Goal: Task Accomplishment & Management: Manage account settings

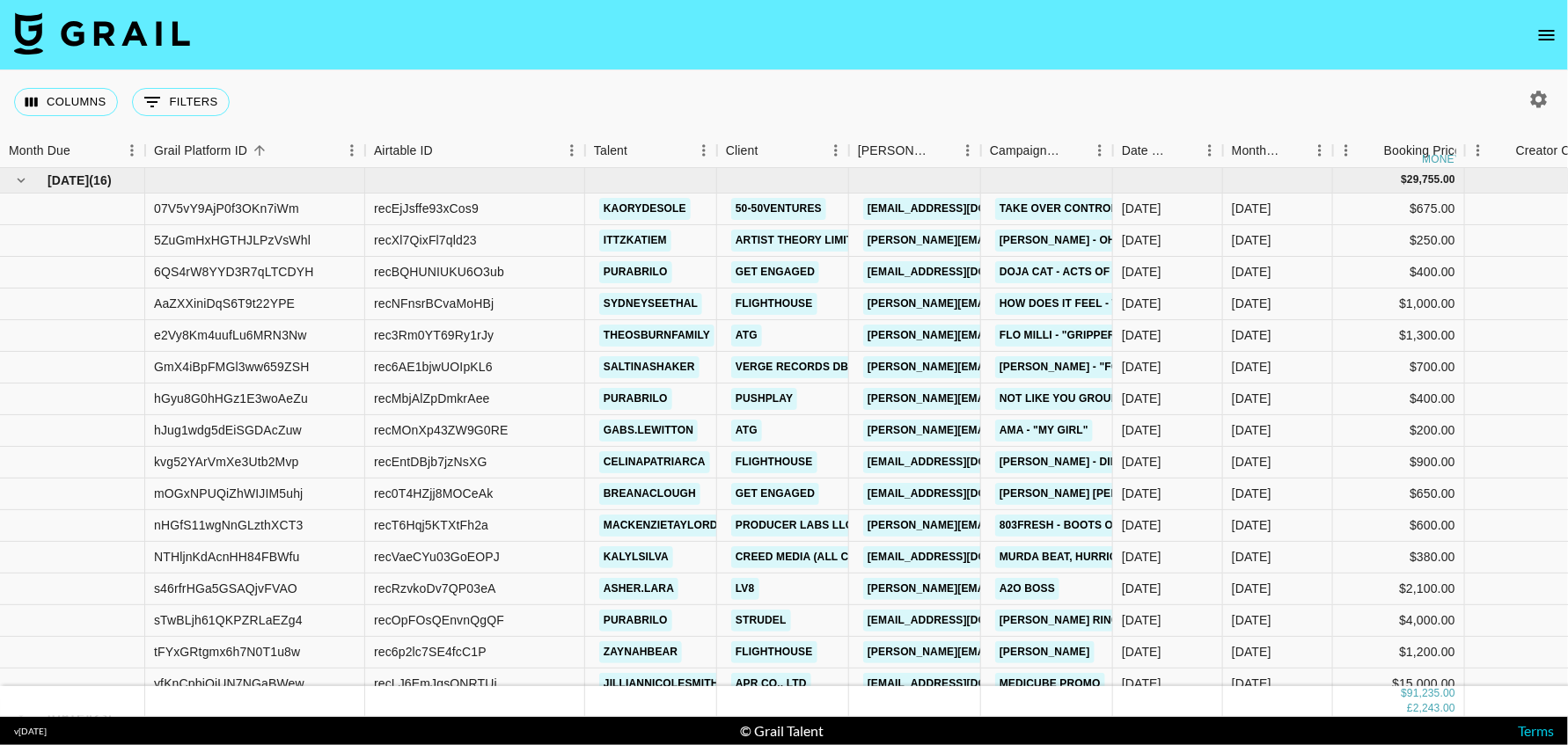
click at [1549, 34] on icon "open drawer" at bounding box center [1547, 34] width 16 height 10
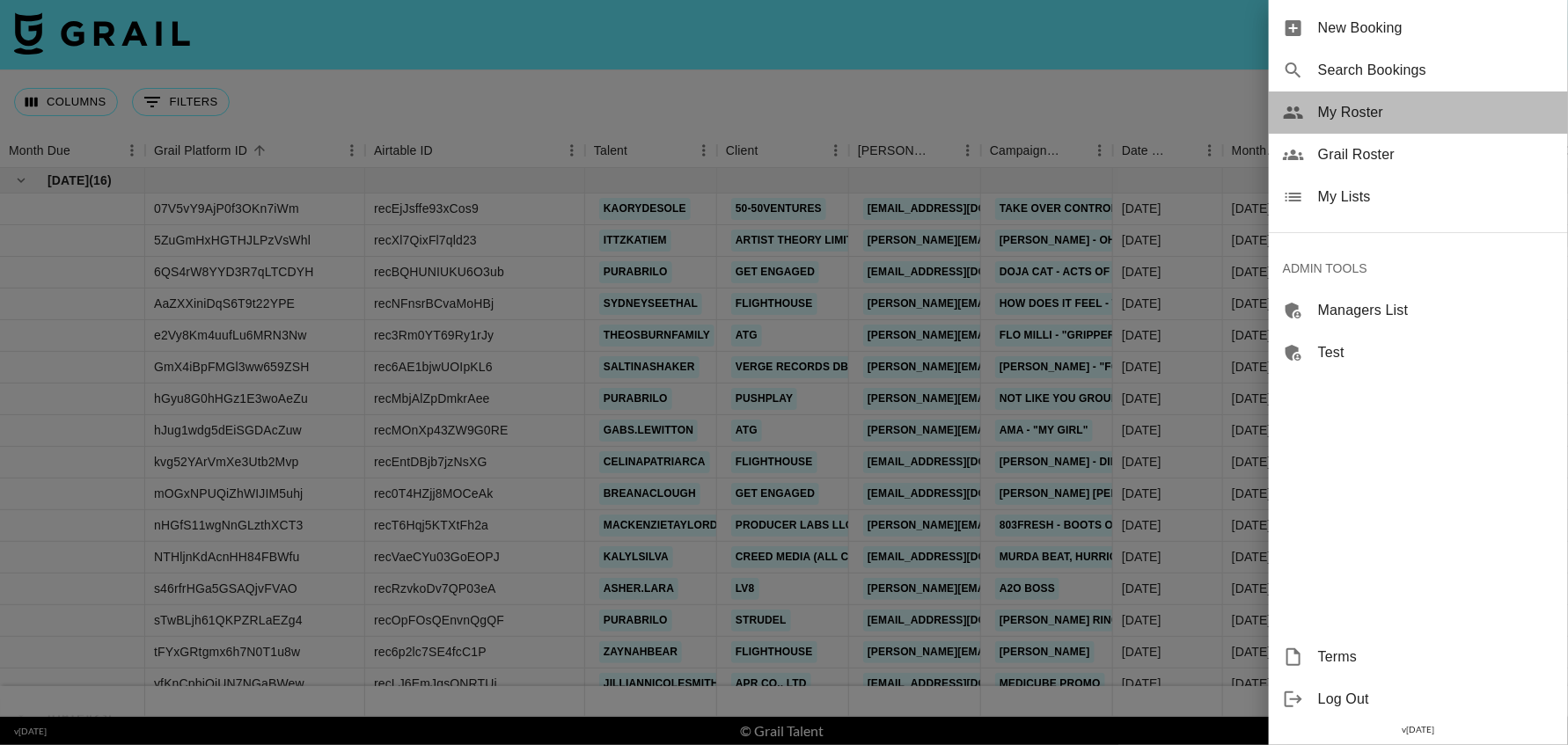
click at [1351, 114] on span "My Roster" at bounding box center [1435, 113] width 236 height 21
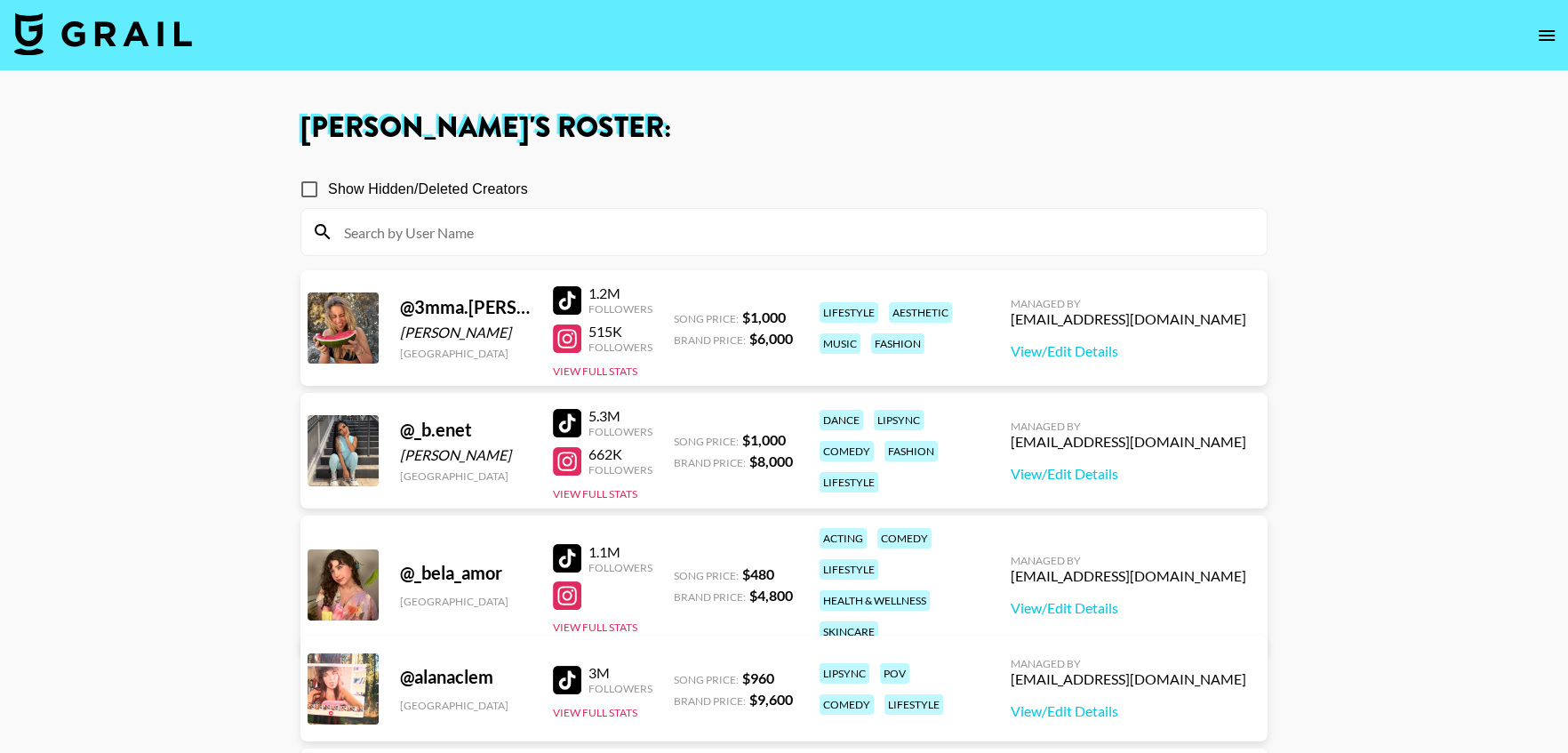
click at [810, 226] on input at bounding box center [794, 232] width 922 height 29
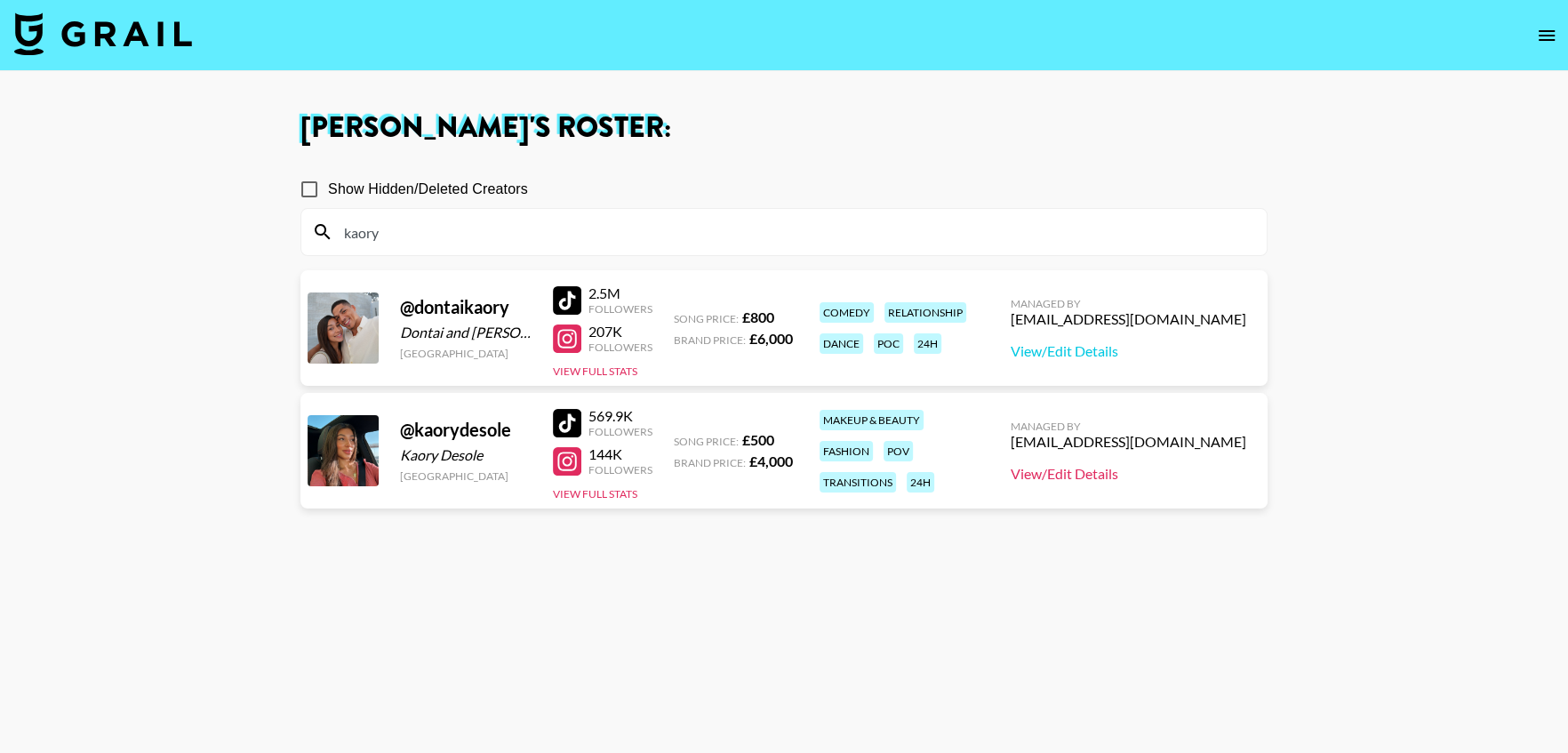
click at [1128, 471] on link "View/Edit Details" at bounding box center [1129, 473] width 235 height 17
click at [1137, 347] on link "View/Edit Details" at bounding box center [1129, 351] width 235 height 17
click at [530, 234] on input "kaory" at bounding box center [794, 232] width 922 height 29
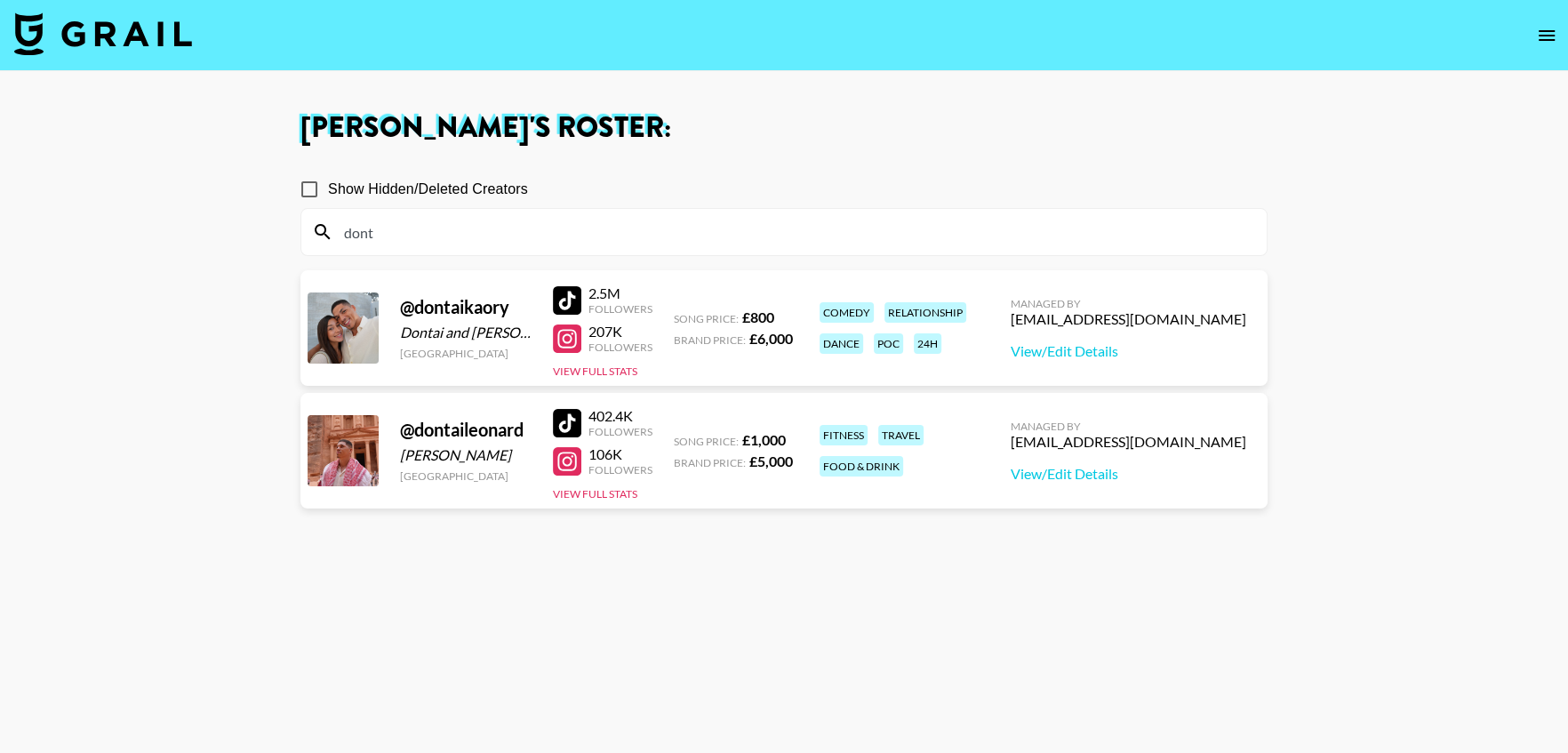
type input "dont"
click at [469, 561] on section "Show Hidden/Deleted Creators dont @ dontaikaory Dontai and kaory United Kingdom…" at bounding box center [784, 462] width 967 height 611
click at [565, 462] on div at bounding box center [568, 462] width 29 height 29
click at [573, 422] on div at bounding box center [568, 423] width 29 height 29
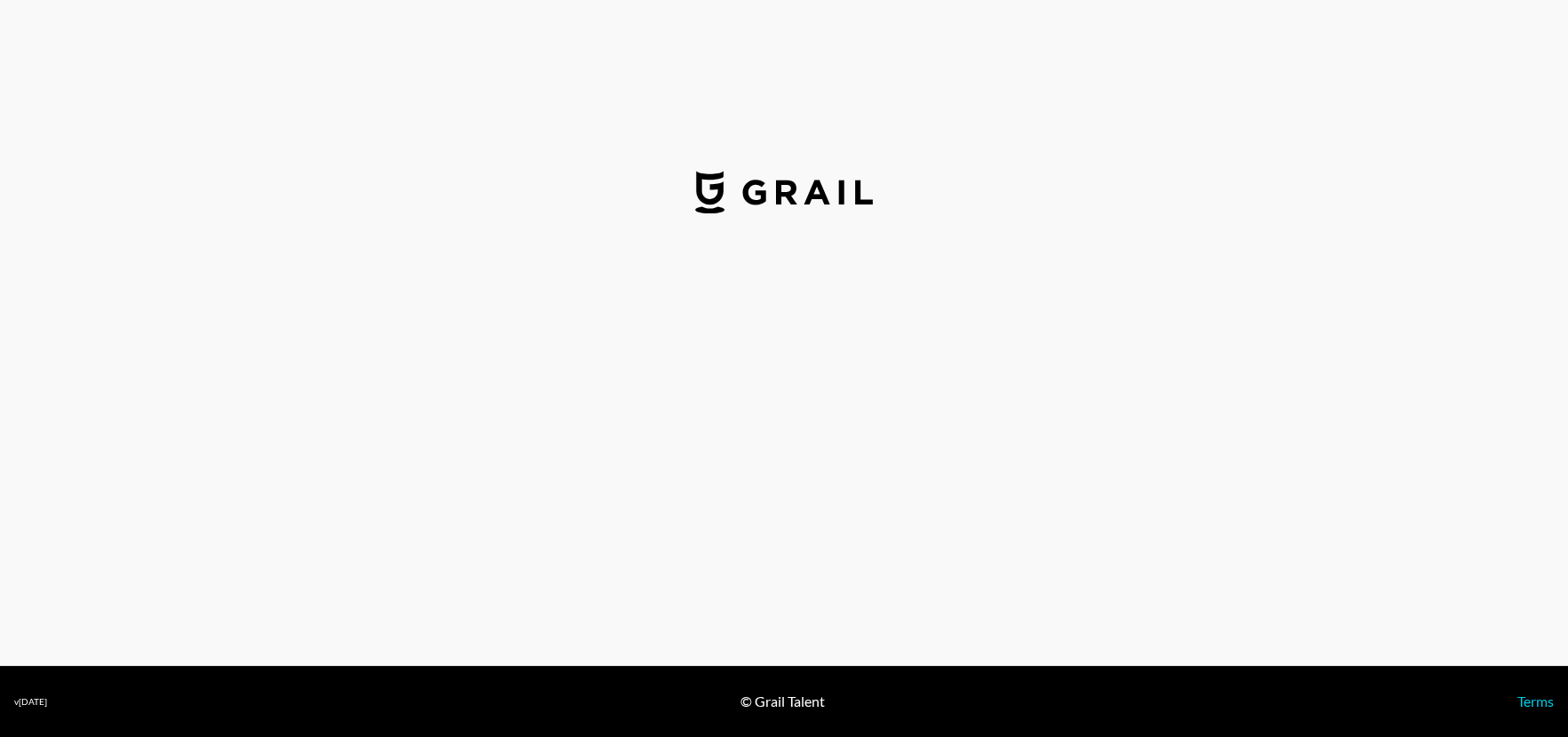
select select "GBP"
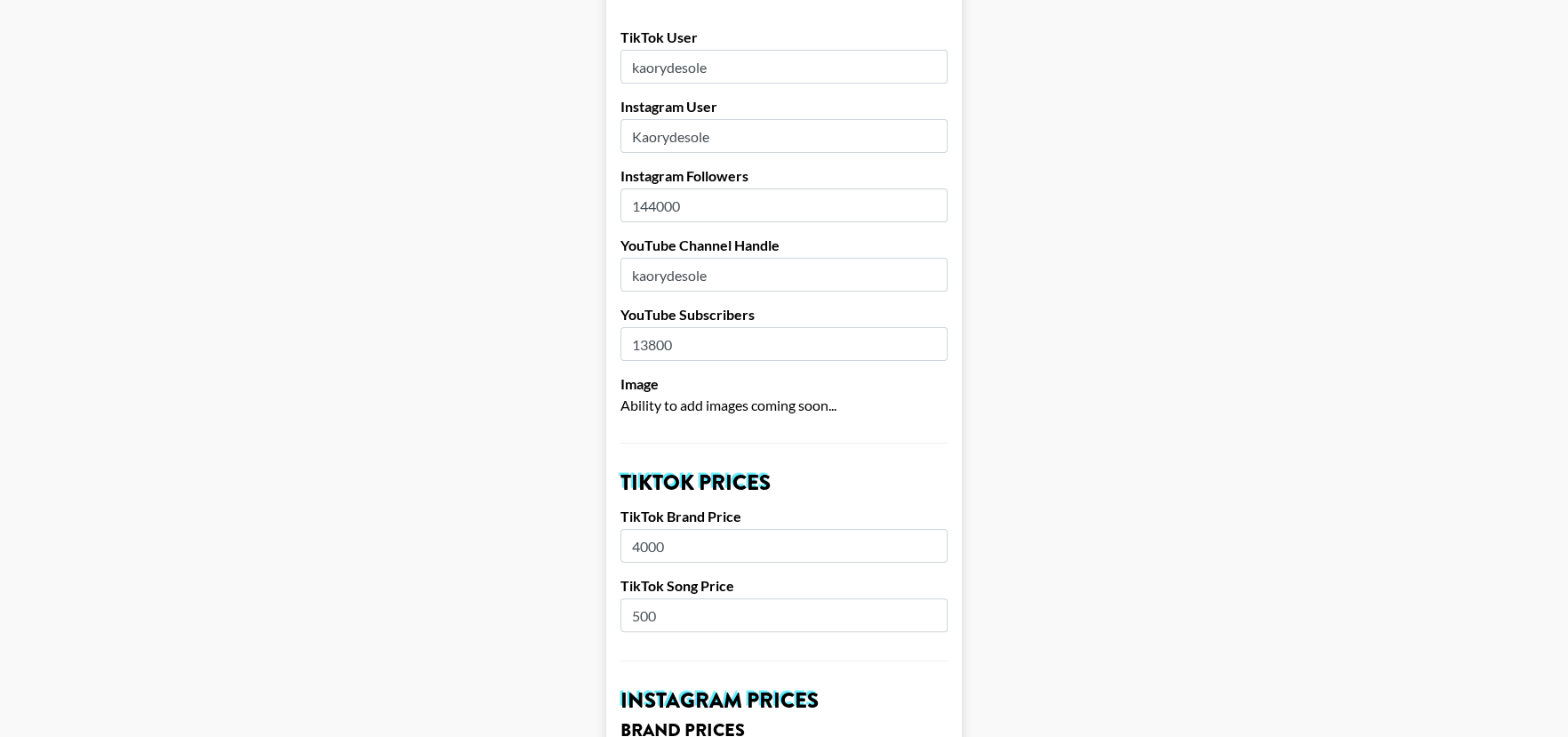
scroll to position [215, 0]
click at [714, 596] on input "500" at bounding box center [784, 613] width 327 height 34
type input "350"
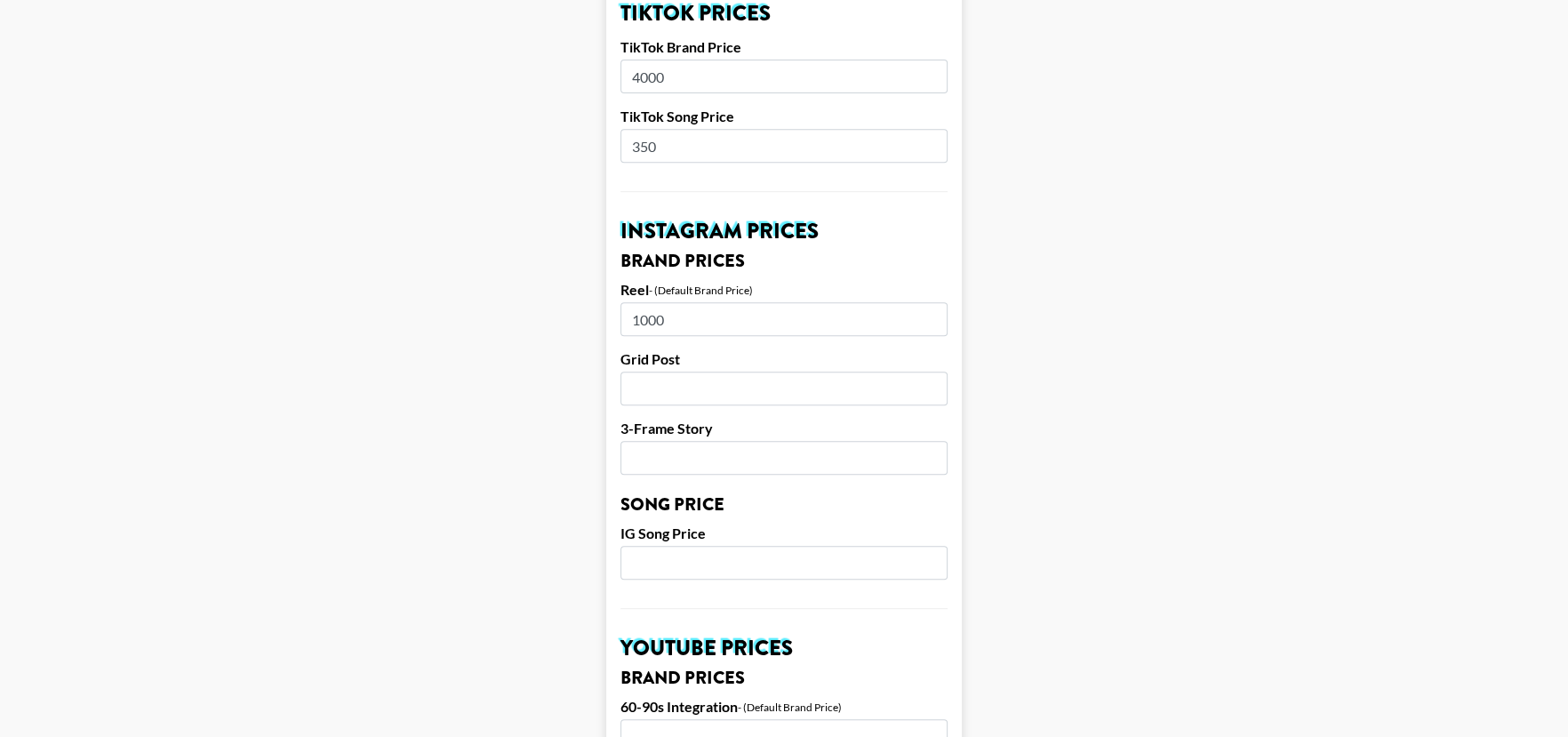
scroll to position [685, 0]
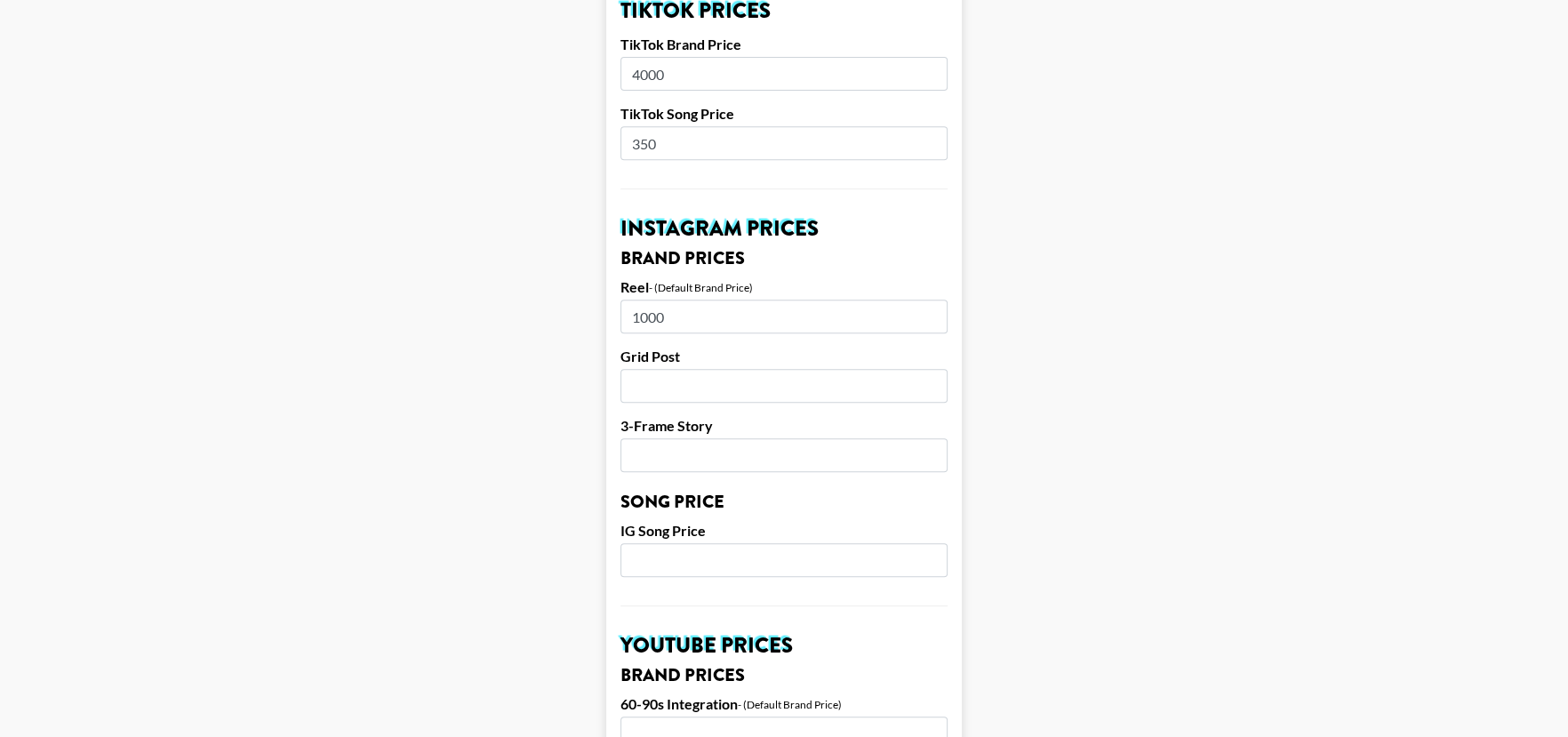
click at [707, 542] on input "number" at bounding box center [784, 559] width 327 height 34
type input "350"
click at [1023, 466] on main "Airtable ID: recE2NFEEQW80N4yb Manager(s) [EMAIL_ADDRESS][DOMAIN_NAME] ​ TikTok…" at bounding box center [784, 532] width 1539 height 2236
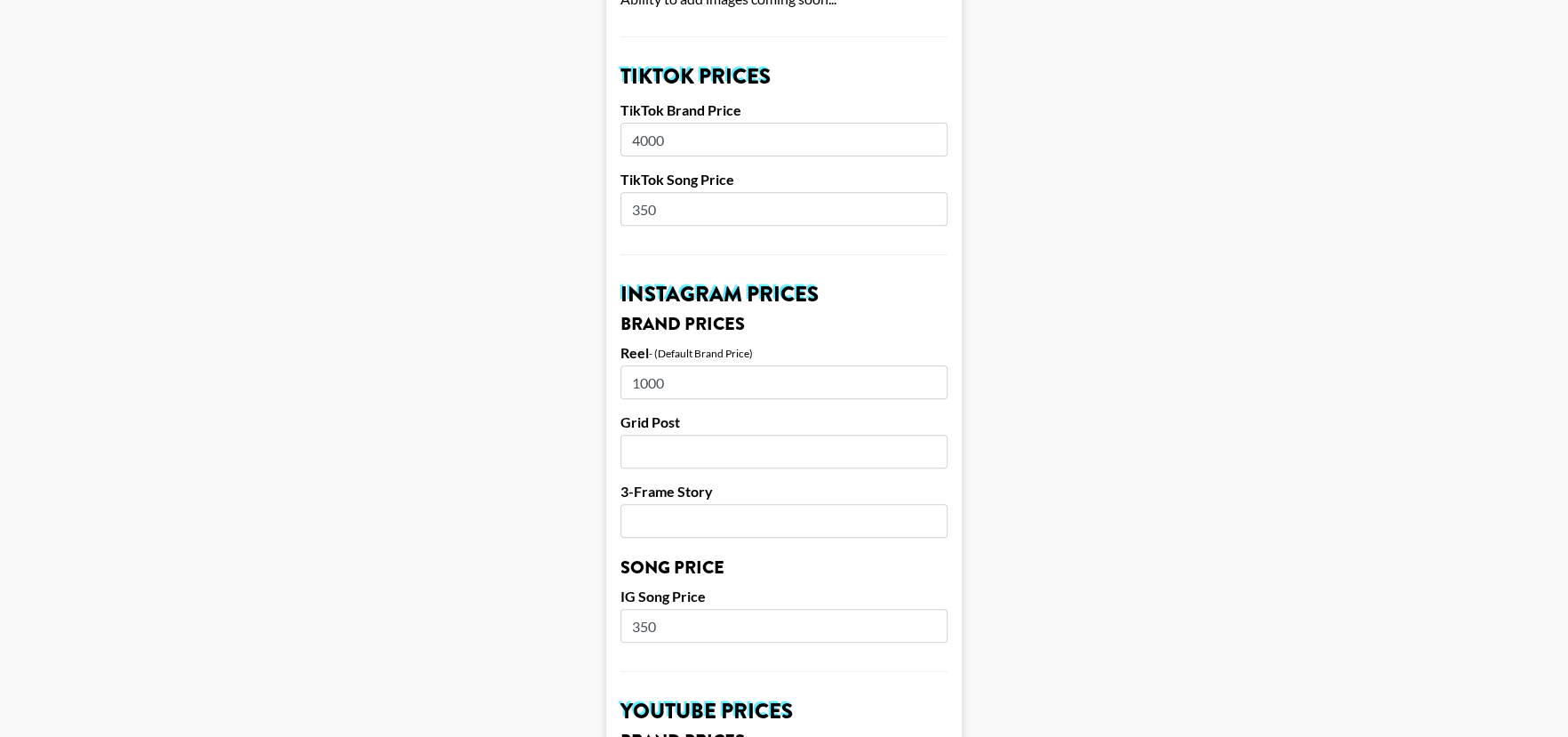
scroll to position [622, 0]
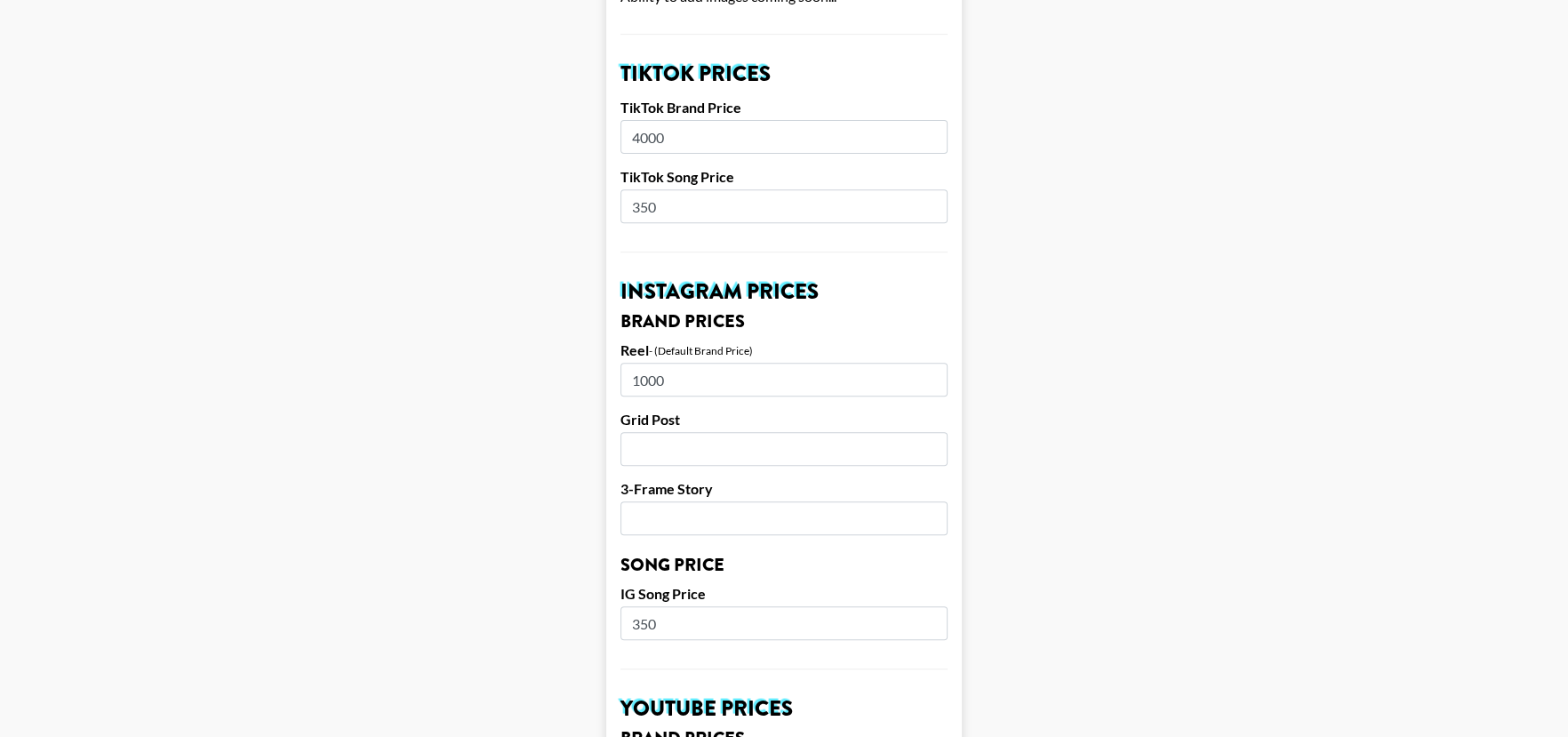
click at [677, 362] on input "1000" at bounding box center [784, 379] width 327 height 34
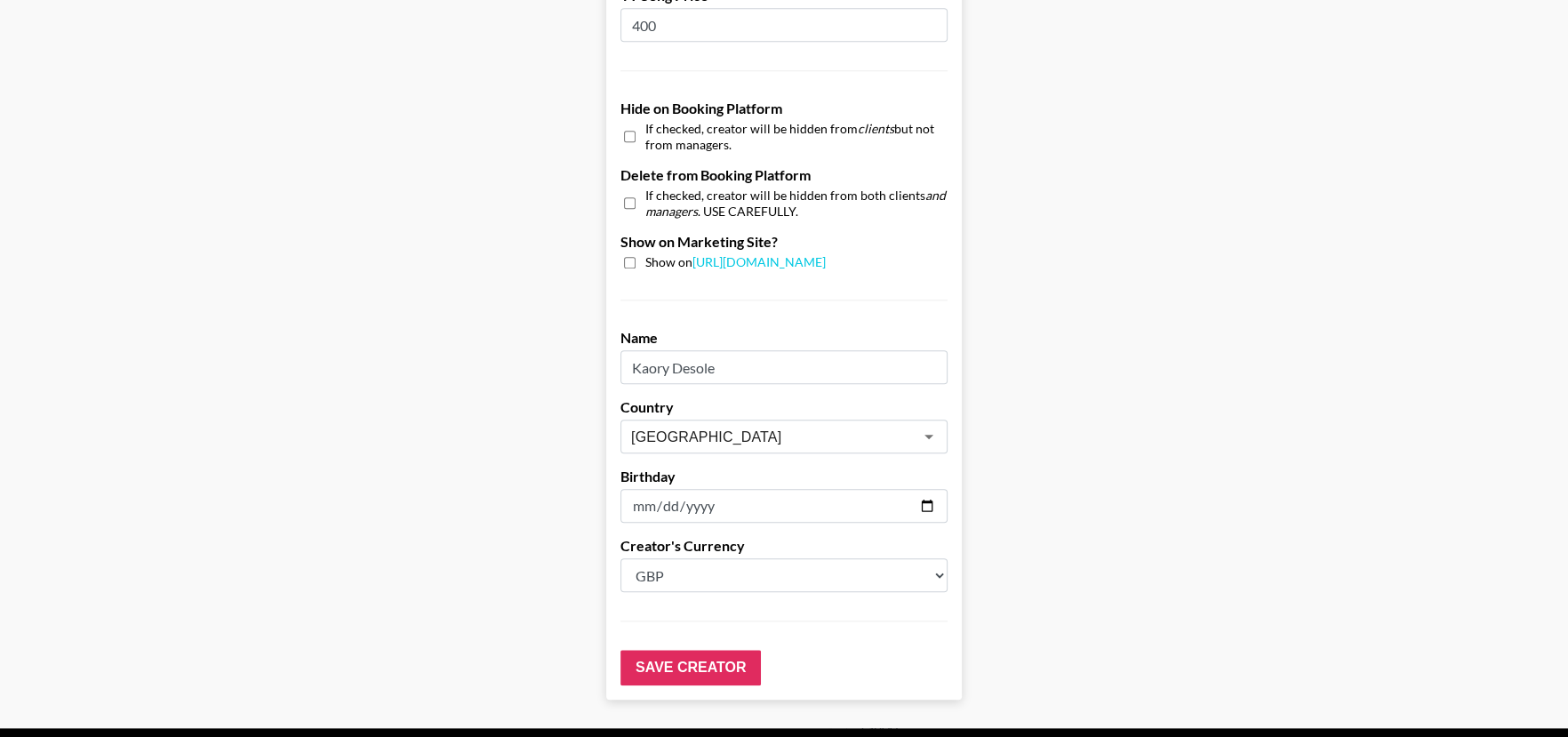
scroll to position [1671, 0]
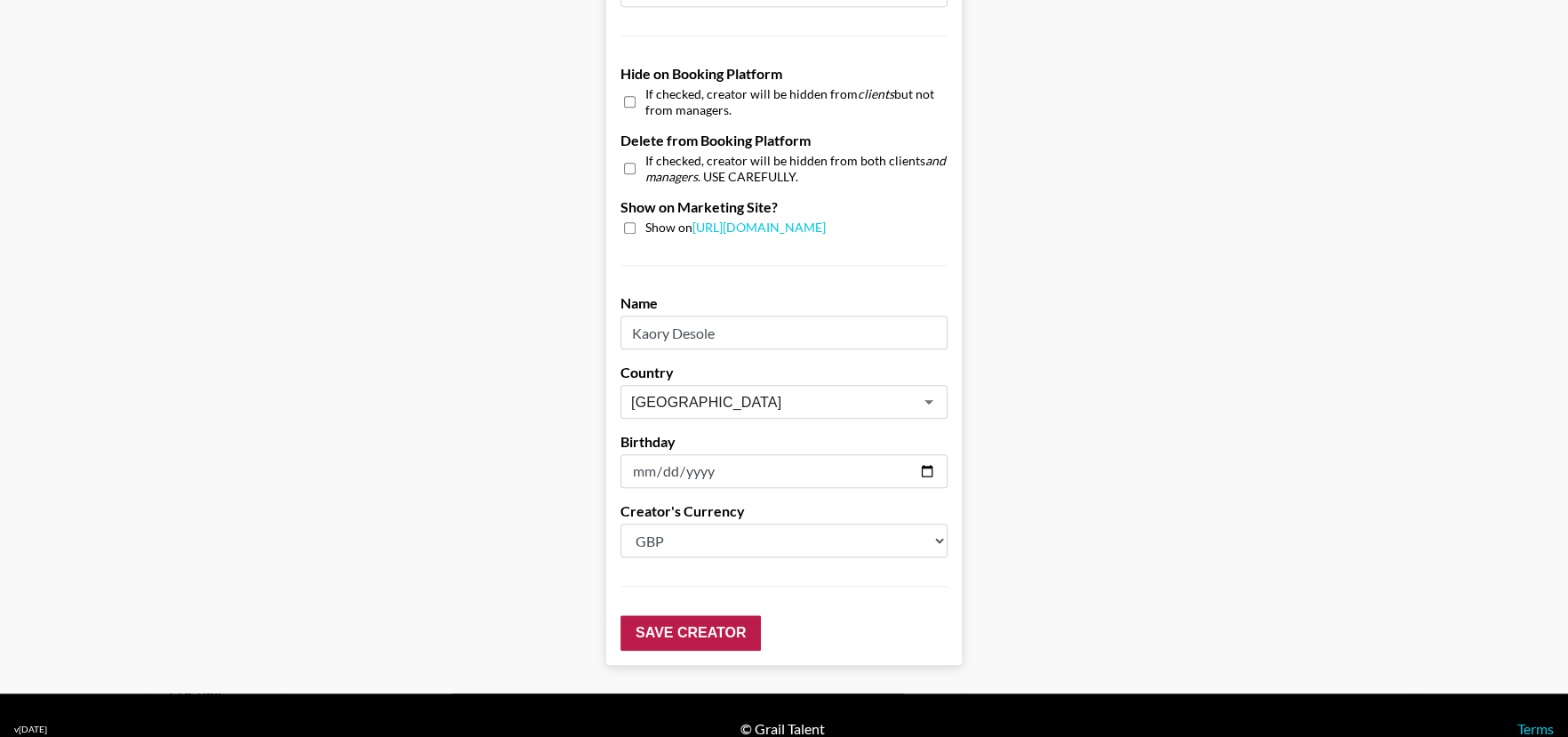
type input "3000"
click at [704, 615] on input "Save Creator" at bounding box center [691, 632] width 141 height 36
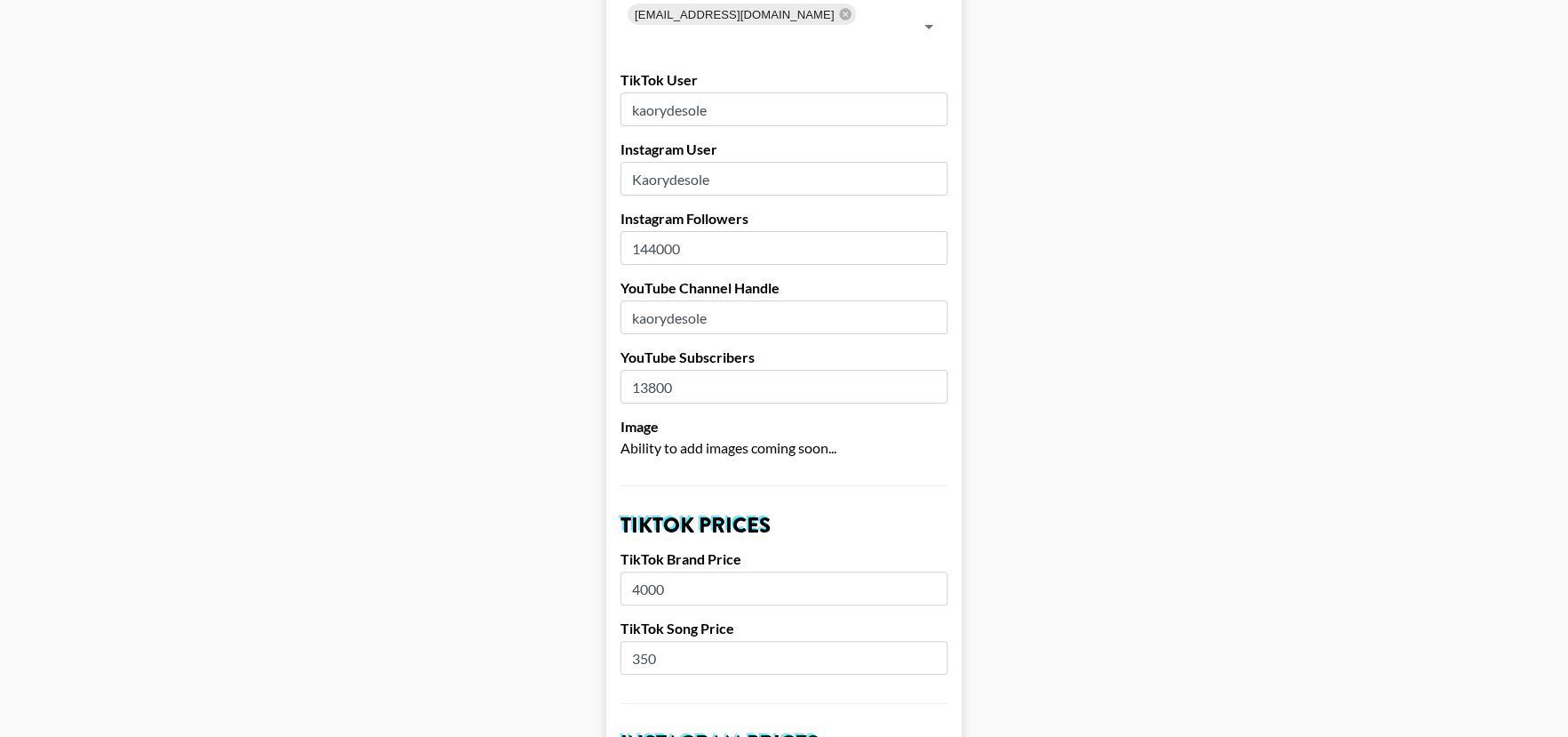
scroll to position [0, 0]
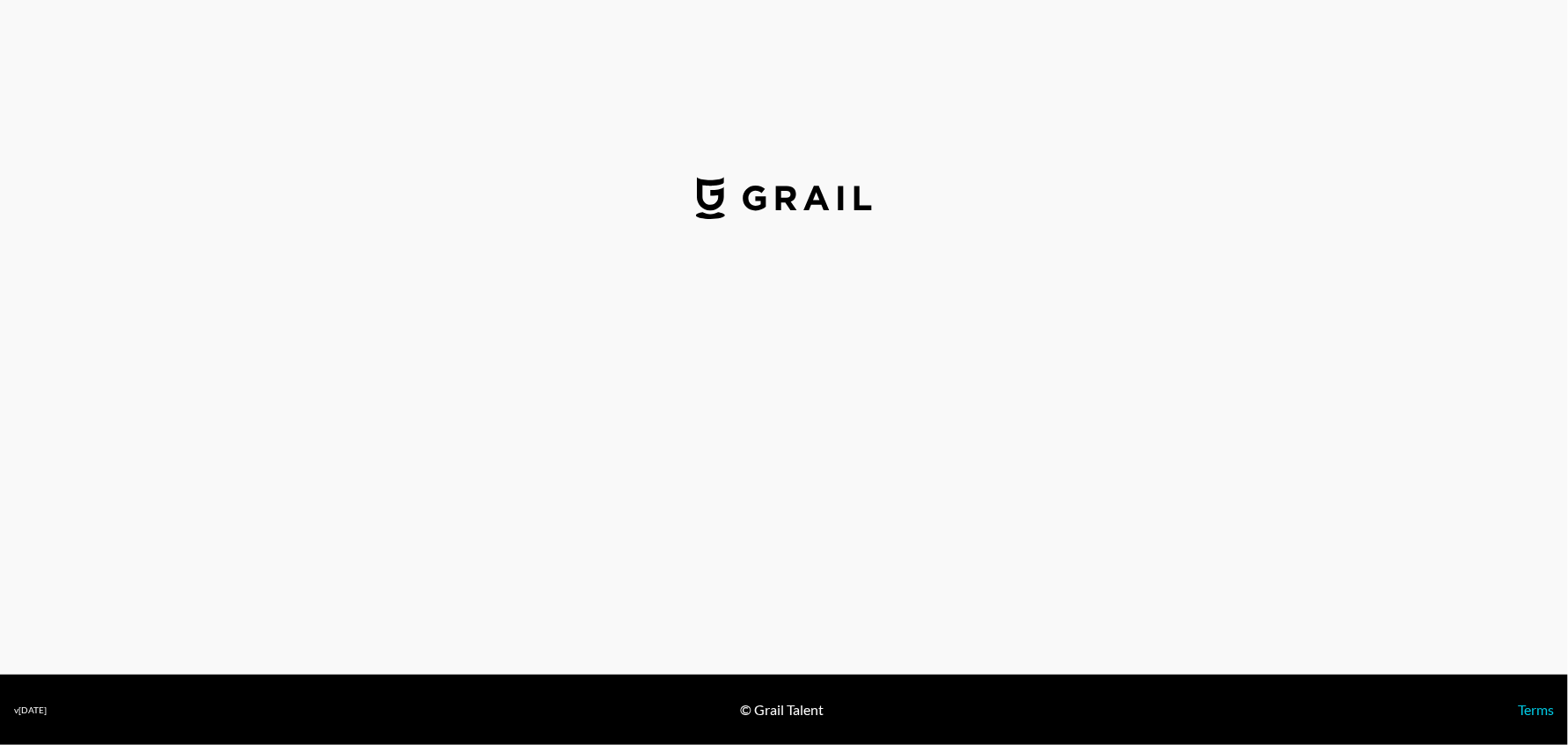
select select "GBP"
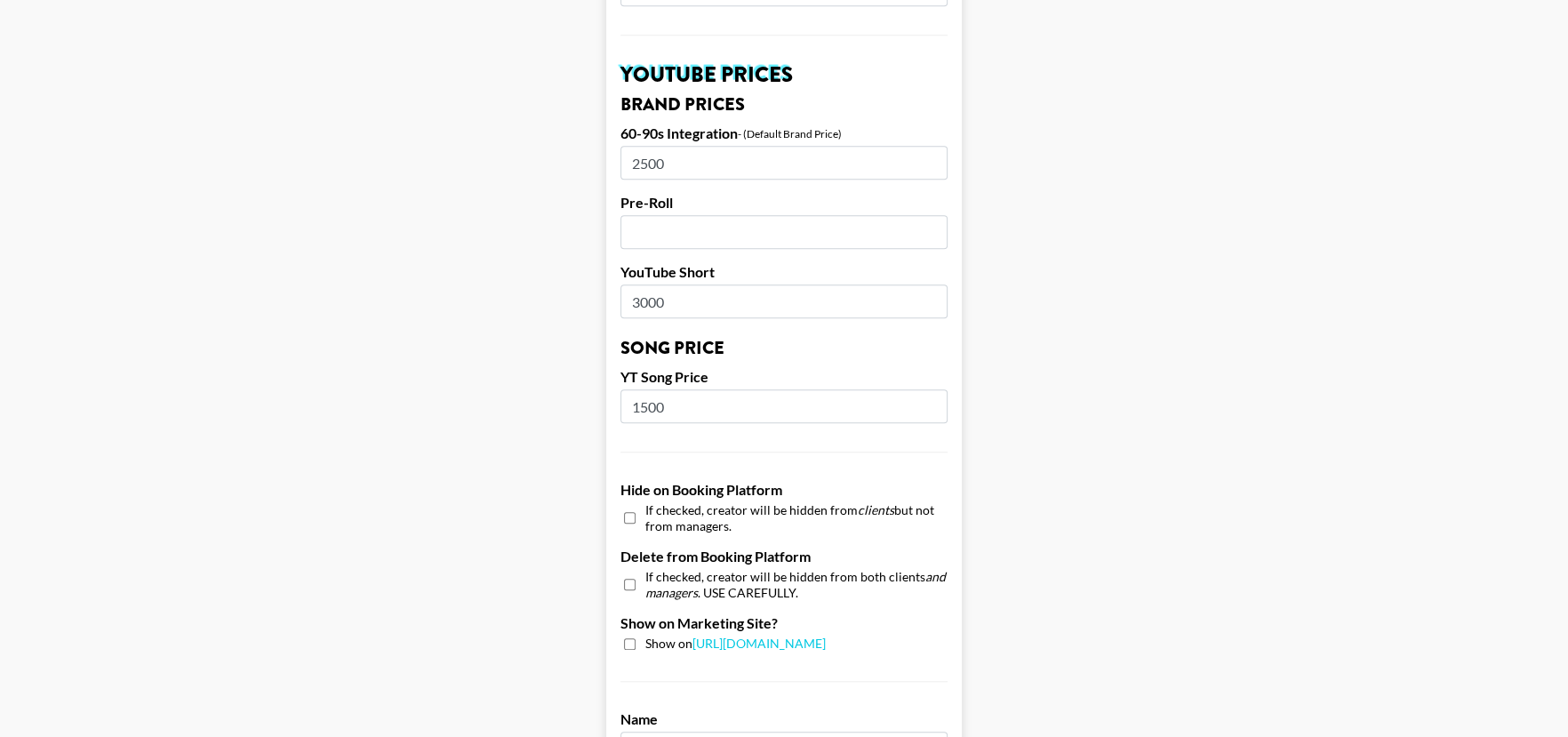
scroll to position [1583, 0]
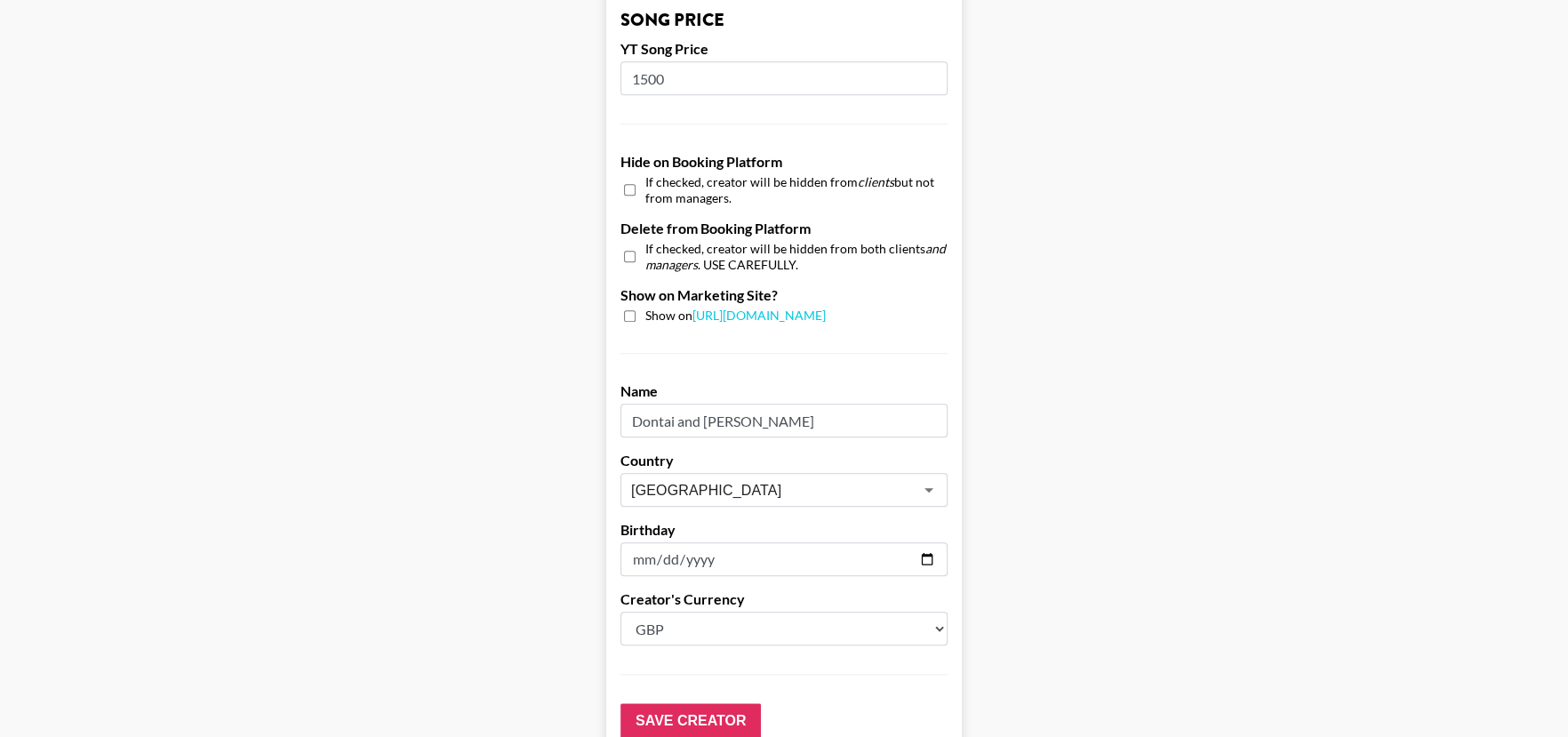
click at [635, 177] on input "checkbox" at bounding box center [629, 190] width 12 height 26
checkbox input "true"
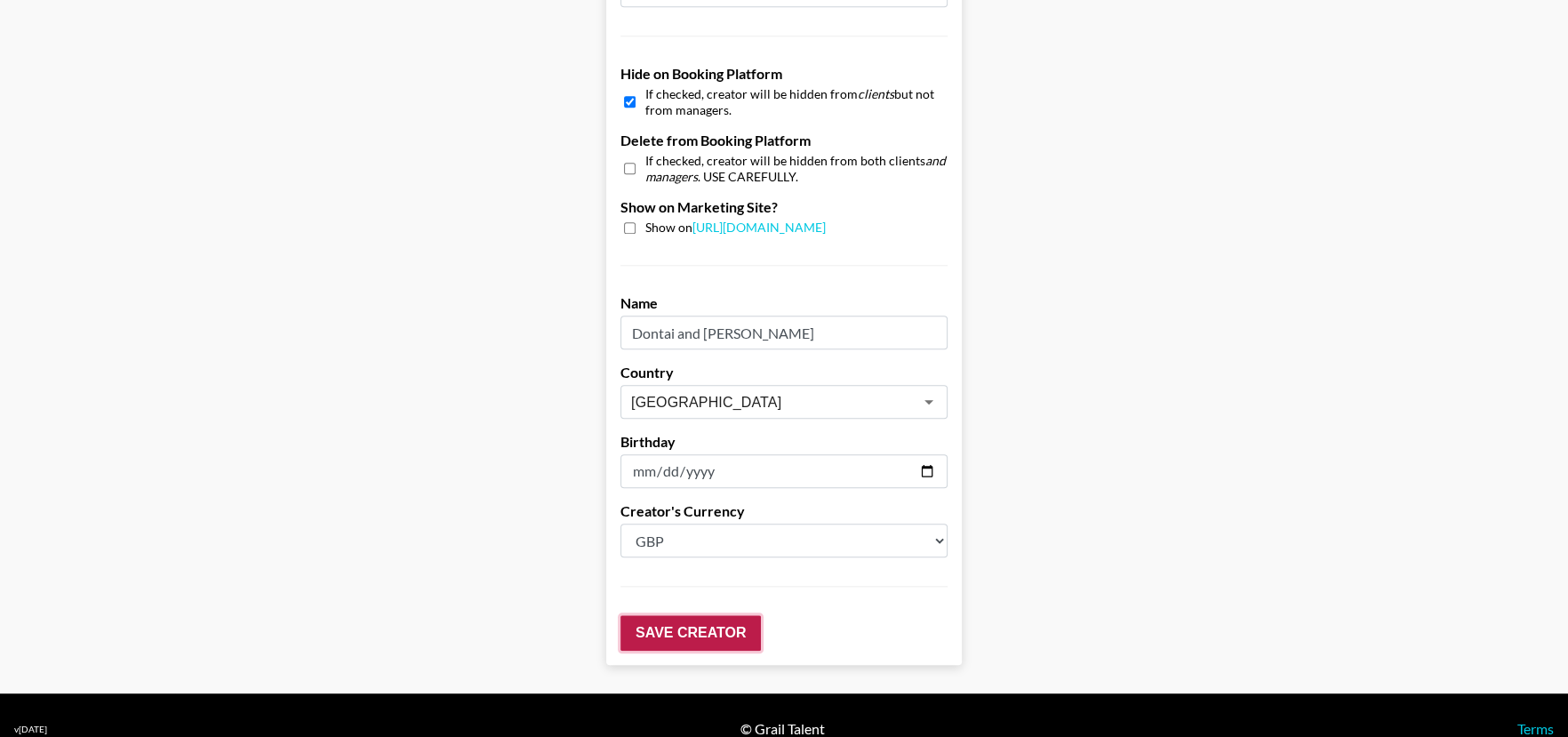
click at [708, 615] on input "Save Creator" at bounding box center [691, 632] width 141 height 36
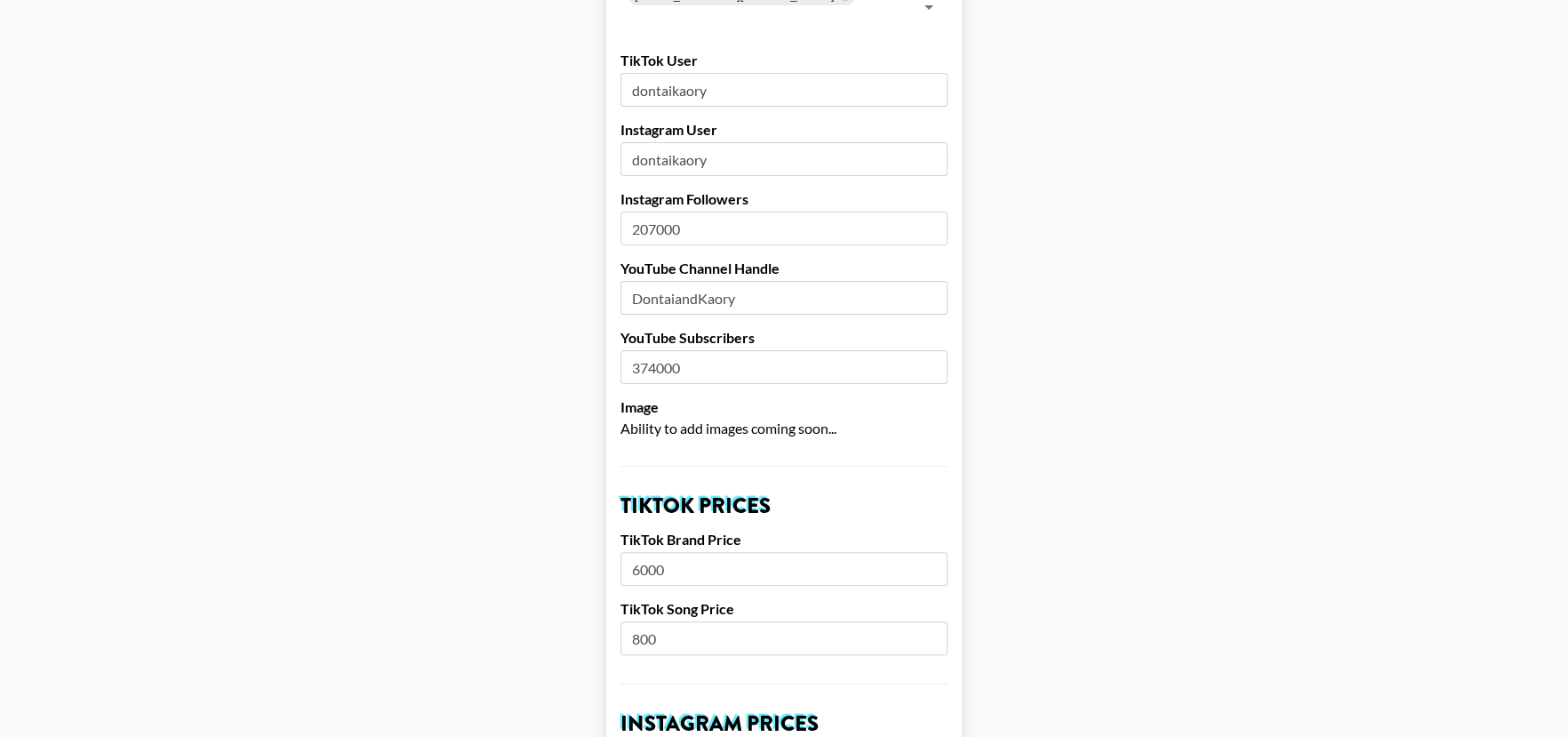
scroll to position [0, 0]
